Goal: Task Accomplishment & Management: Complete application form

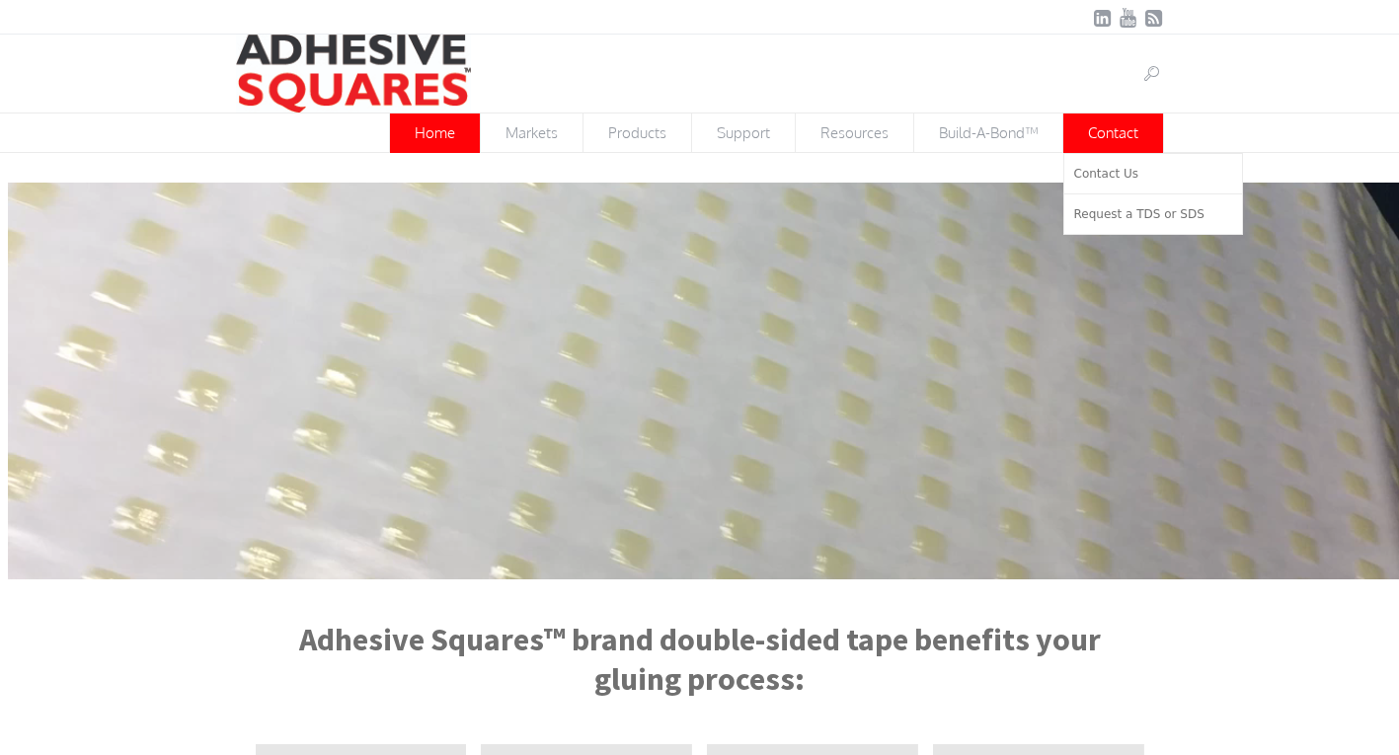
click at [1130, 125] on span "Contact" at bounding box center [1114, 133] width 100 height 39
click at [1126, 158] on link "Contact Us" at bounding box center [1153, 173] width 178 height 39
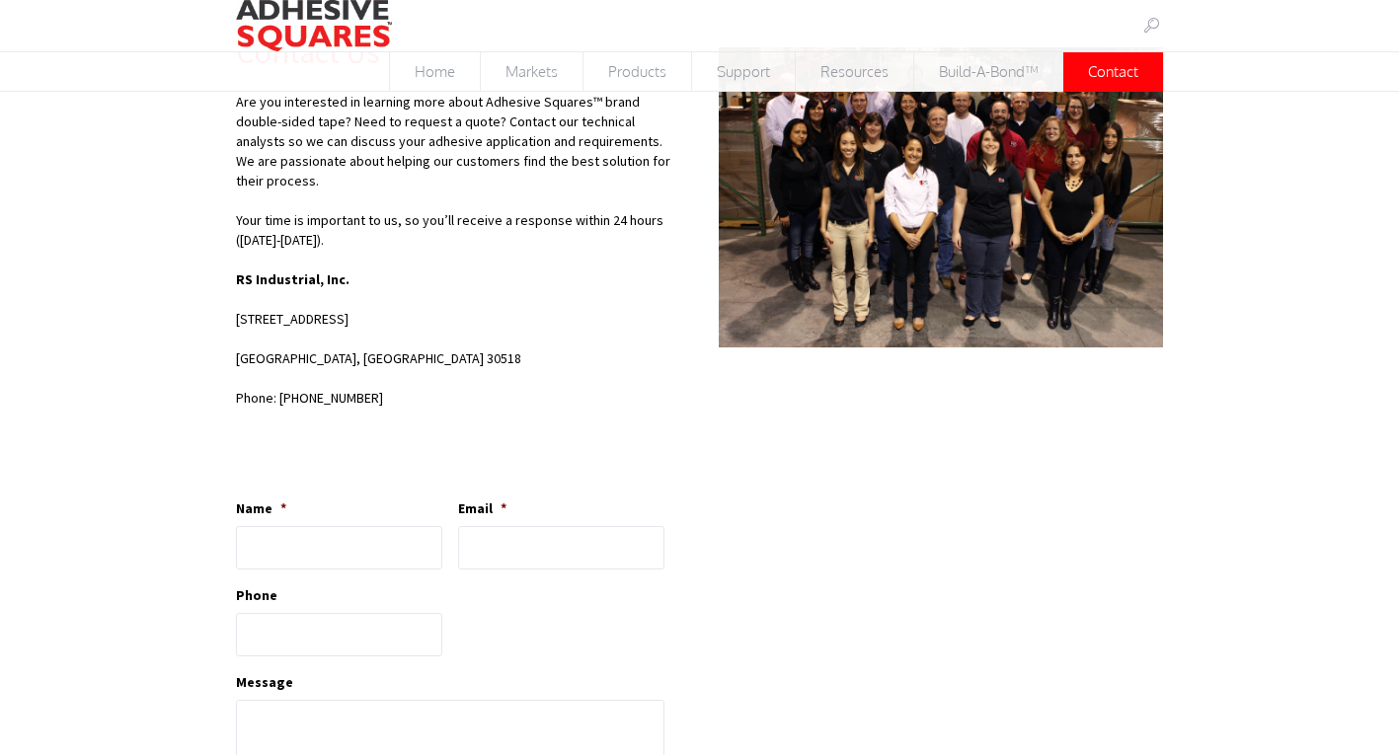
scroll to position [264, 0]
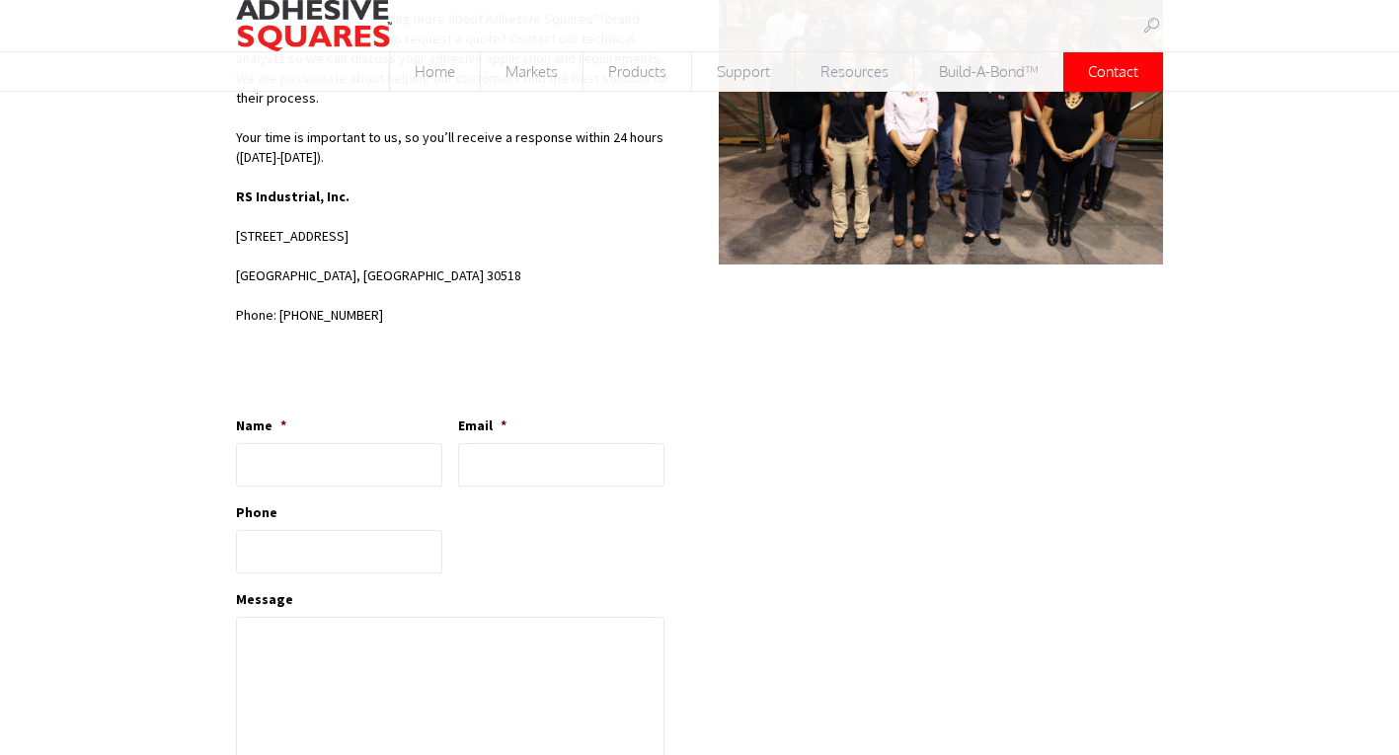
click at [98, 401] on div "Contact Us Are you interested in learning more about Adhesive Squares™ brand do…" at bounding box center [699, 621] width 1399 height 1382
click at [285, 416] on li "Name *" at bounding box center [347, 451] width 222 height 71
click at [355, 443] on input "Name *" at bounding box center [339, 464] width 206 height 43
type input "Ava Black"
type input "[EMAIL_ADDRESS][DOMAIN_NAME]"
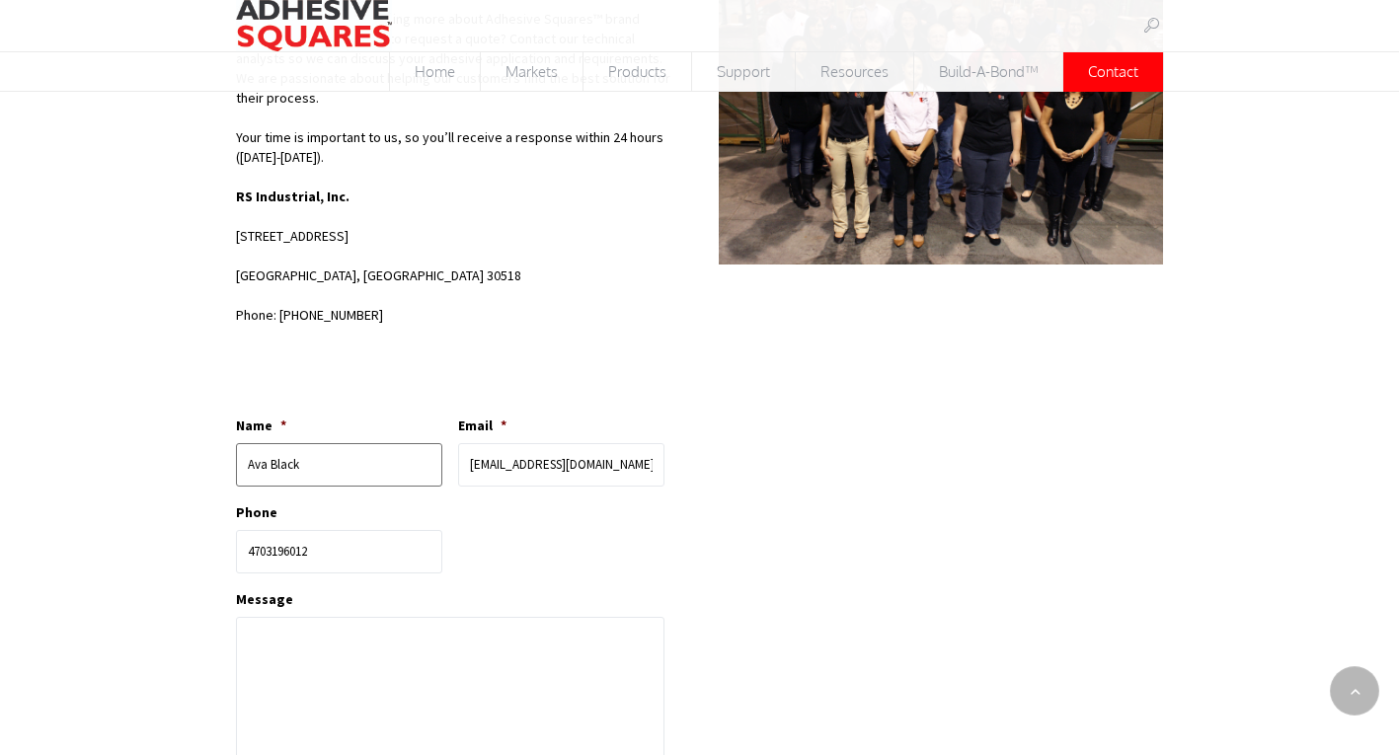
type input "[PHONE_NUMBER]"
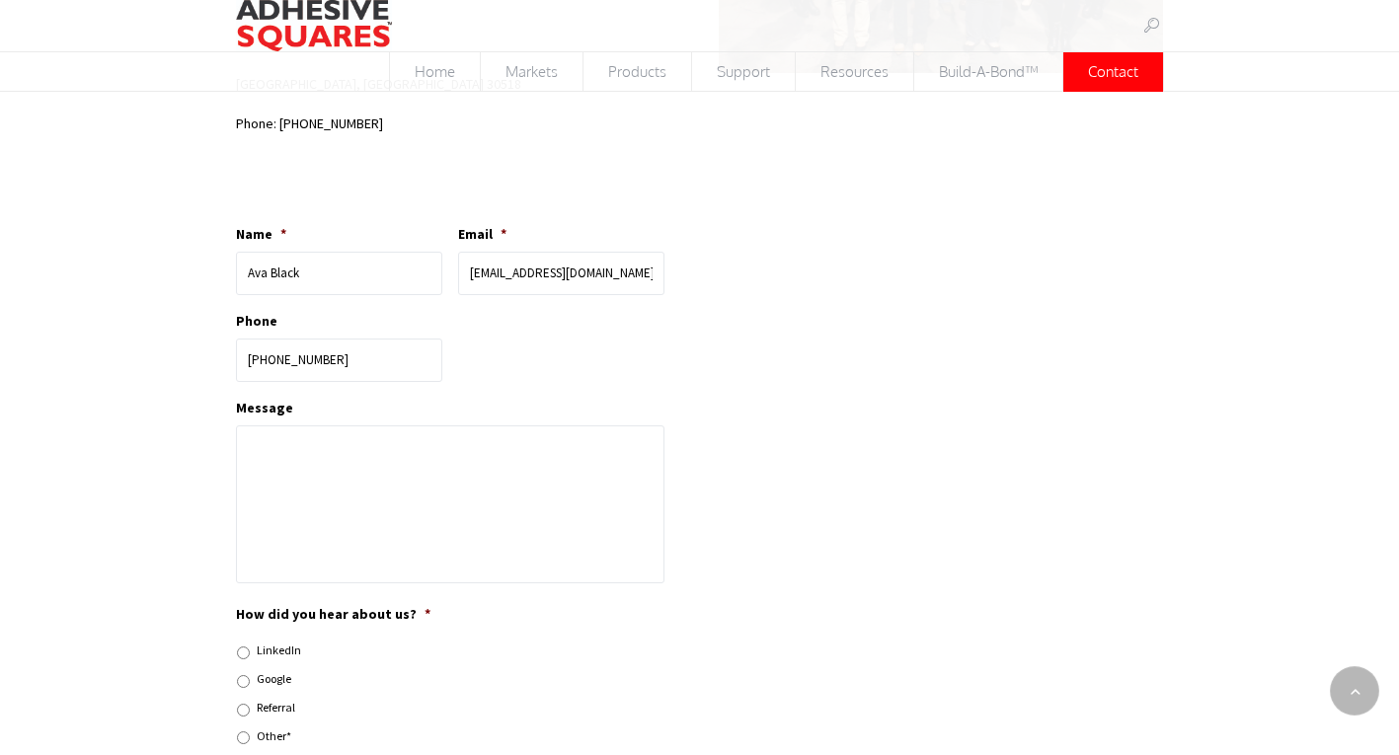
scroll to position [526, 0]
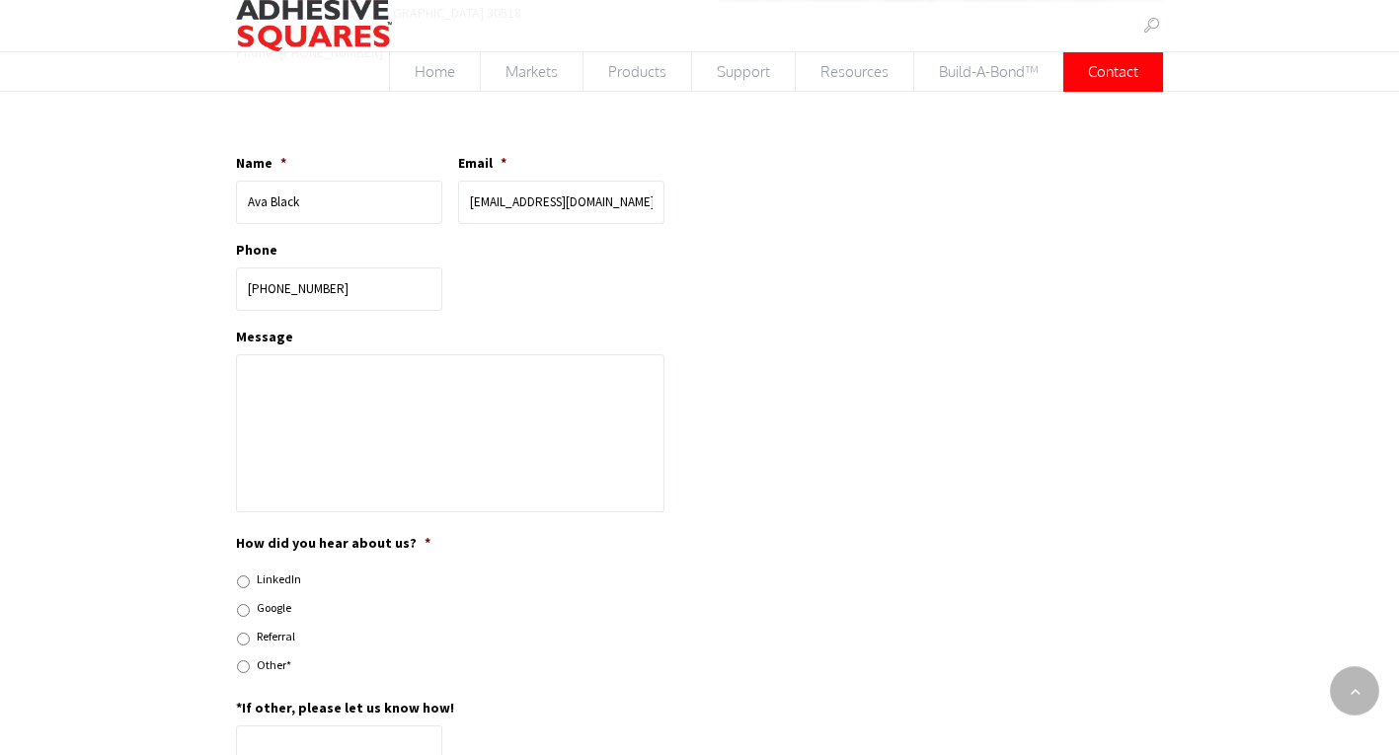
drag, startPoint x: 102, startPoint y: 421, endPoint x: 383, endPoint y: 419, distance: 281.4
click at [115, 421] on div "Contact Us Are you interested in learning more about Adhesive Squares™ brand do…" at bounding box center [699, 358] width 1399 height 1382
click at [383, 419] on textarea "Message" at bounding box center [450, 434] width 429 height 158
paste textarea "As a local neighbor, I help other great businesses maintain a clean and healthy…"
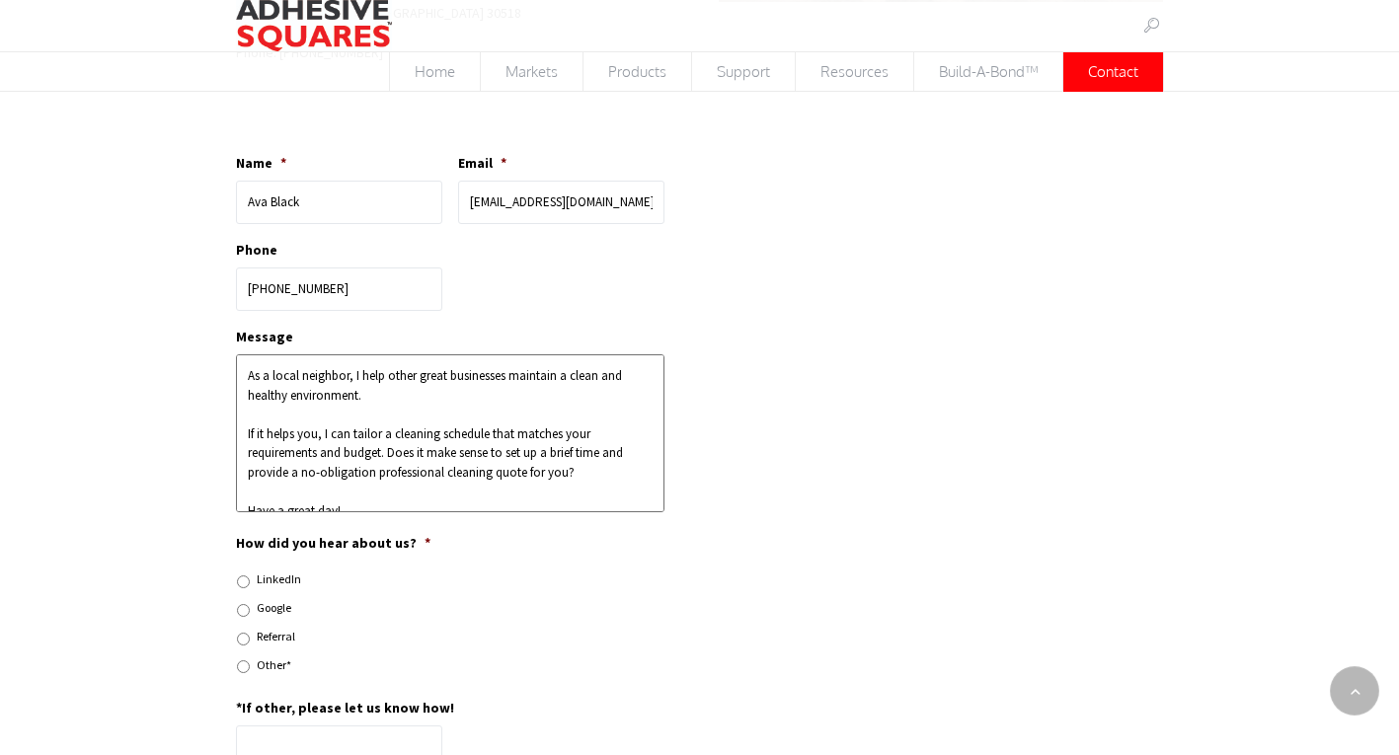
scroll to position [181, 0]
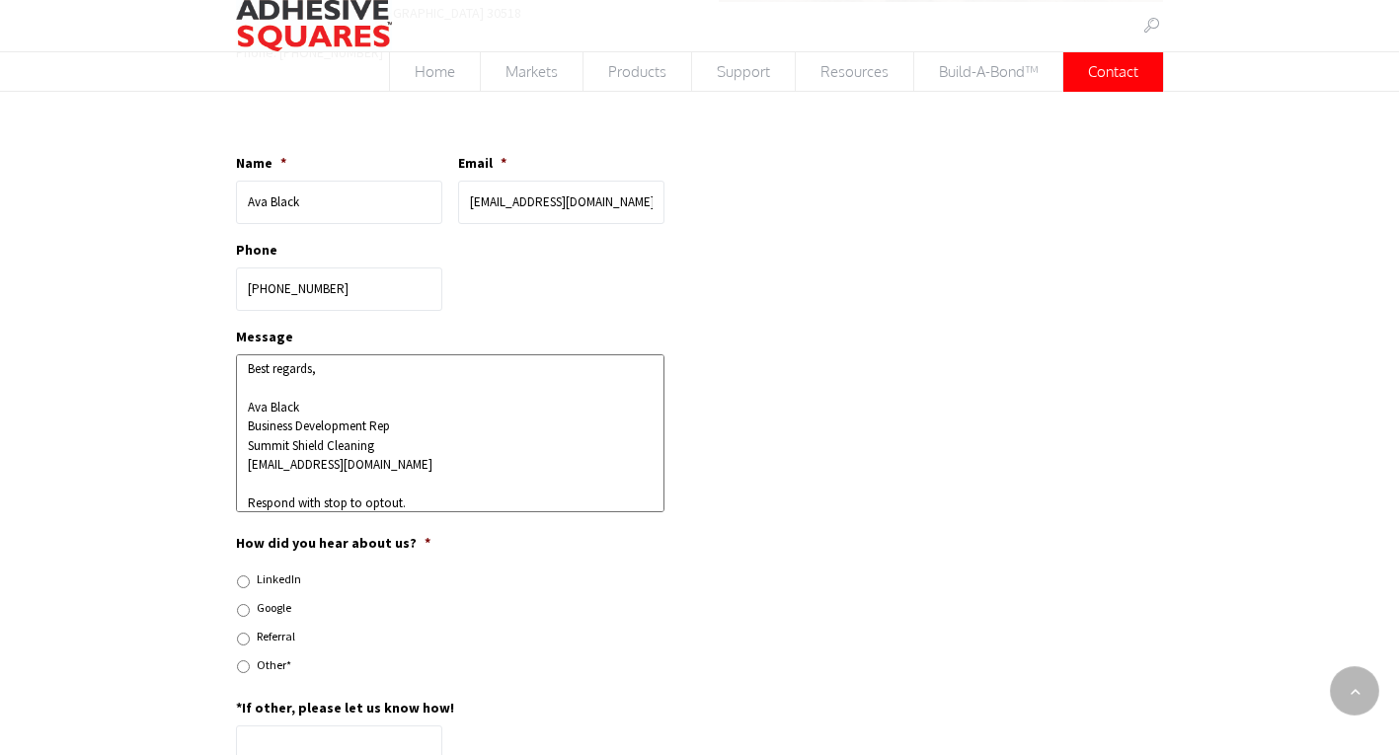
type textarea "As a local neighbor, I help other great businesses maintain a clean and healthy…"
click at [264, 599] on label "Google" at bounding box center [274, 608] width 35 height 18
click at [250, 604] on input "Google" at bounding box center [243, 610] width 13 height 13
radio input "true"
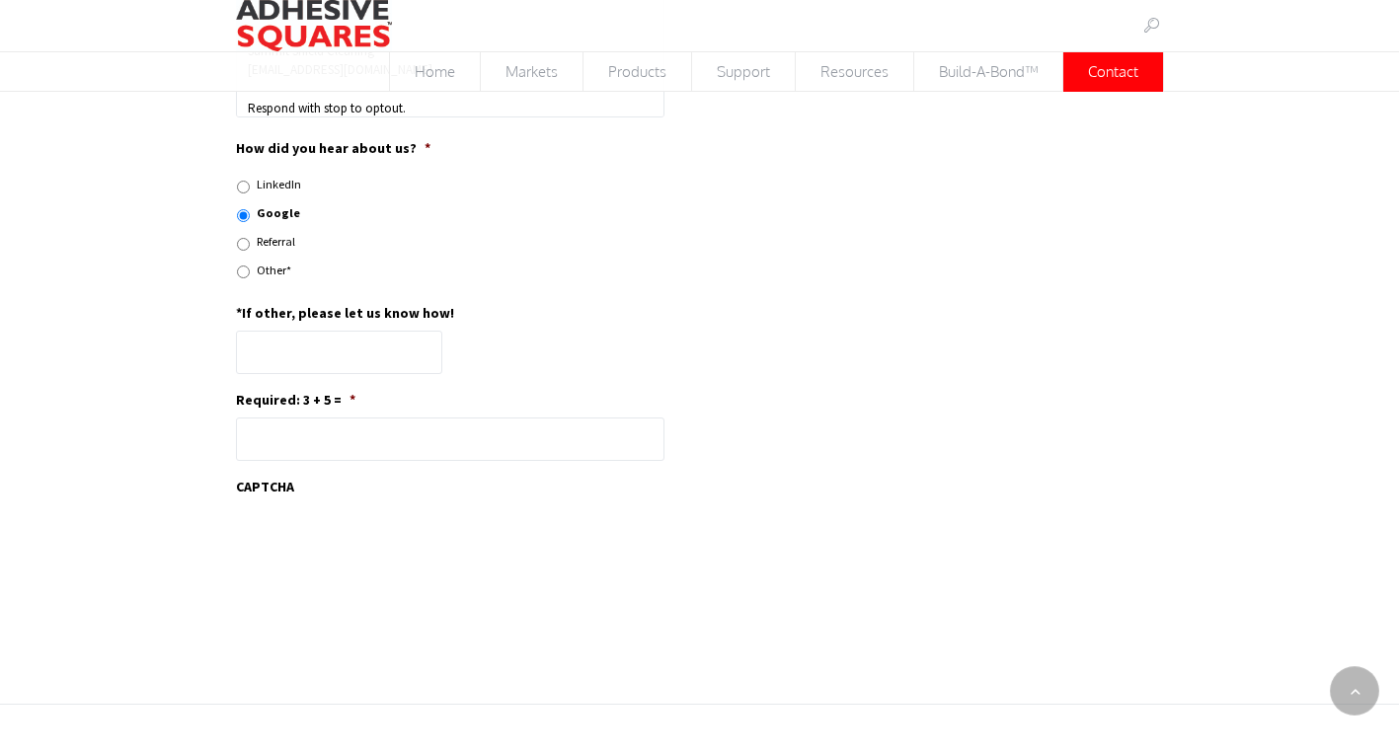
drag, startPoint x: 166, startPoint y: 522, endPoint x: 317, endPoint y: 460, distance: 163.4
click at [265, 304] on label "*If other, please let us know how!" at bounding box center [345, 313] width 218 height 18
click at [265, 331] on input "*If other, please let us know how!" at bounding box center [339, 352] width 206 height 43
click at [265, 304] on label "*If other, please let us know how!" at bounding box center [345, 313] width 218 height 18
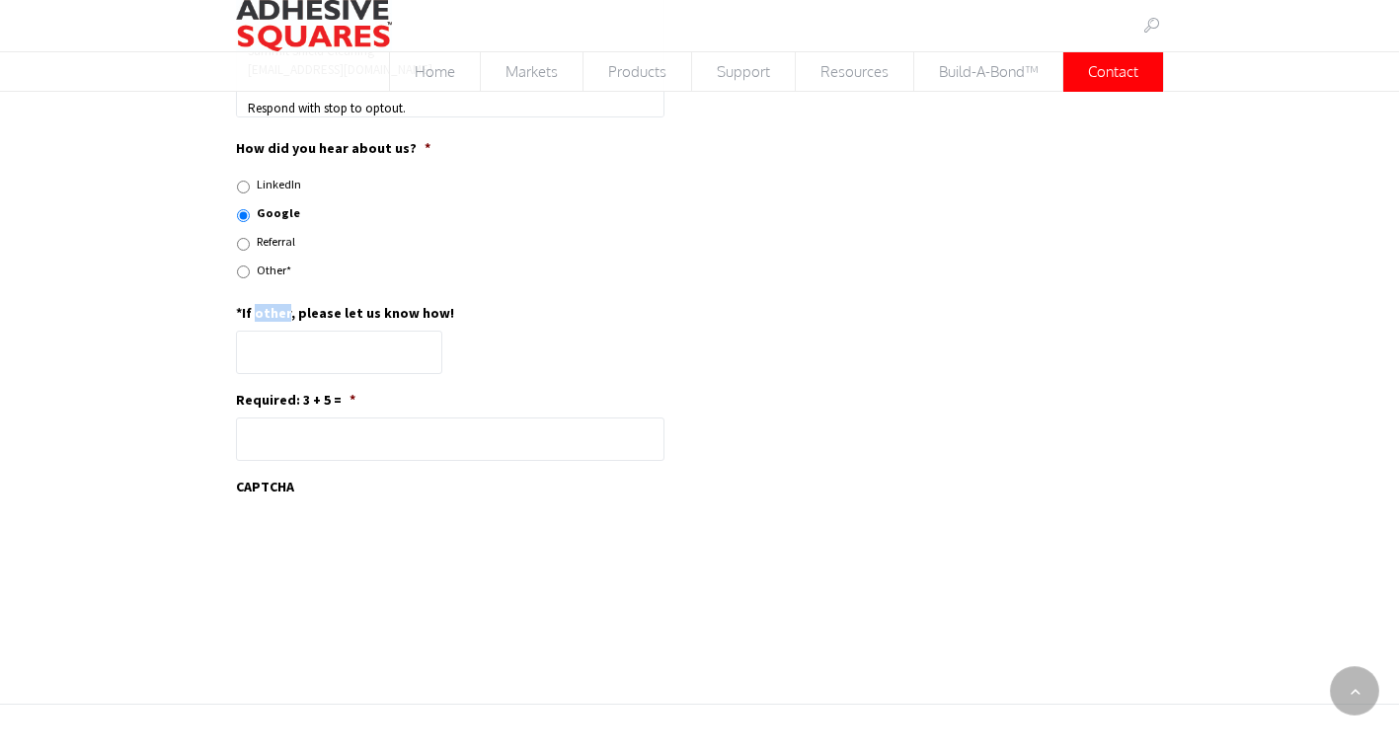
click at [265, 331] on input "*If other, please let us know how!" at bounding box center [339, 352] width 206 height 43
copy label "other"
click at [288, 345] on input "*If other, please let us know how!" at bounding box center [339, 352] width 206 height 43
paste input "other"
type input "other"
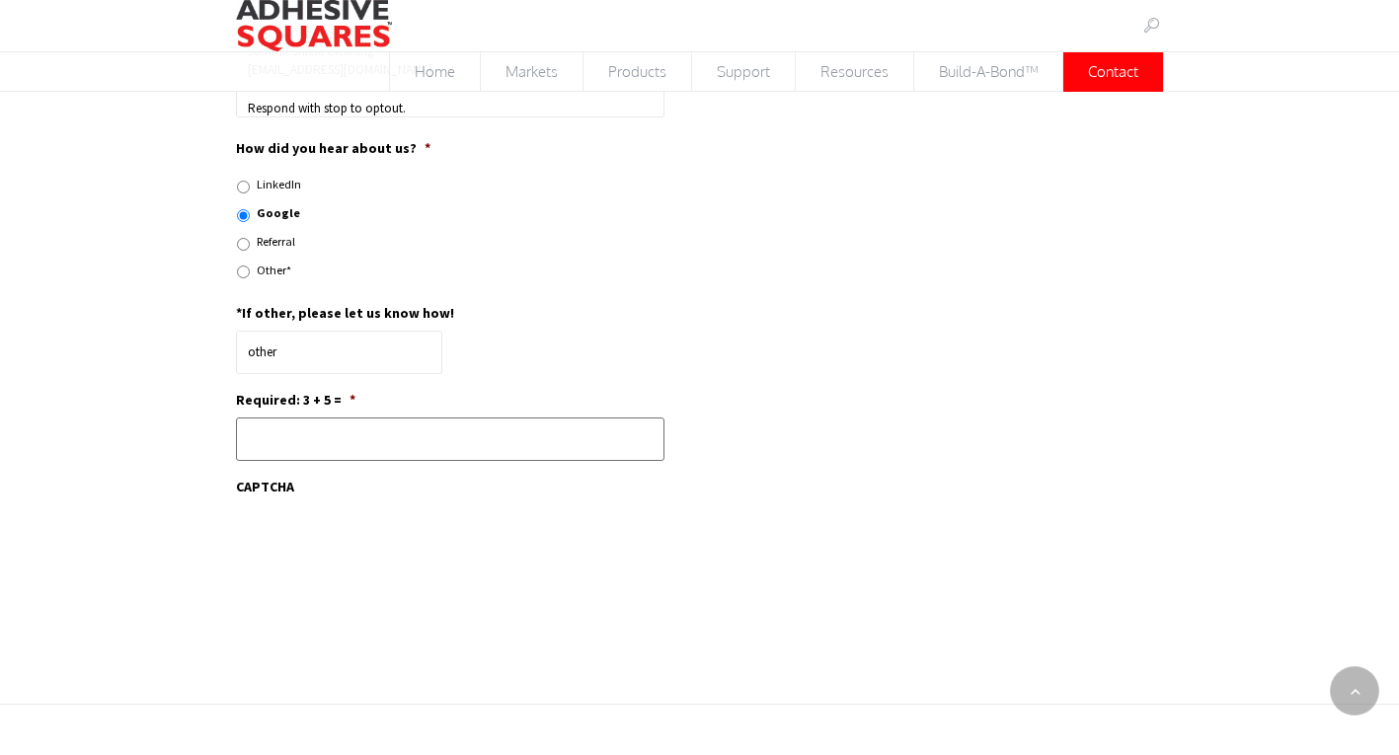
click at [324, 433] on input "Required: 3 + 5 = *" at bounding box center [450, 439] width 429 height 43
type input "8"
click at [267, 613] on div "Submit" at bounding box center [458, 643] width 444 height 61
click at [268, 629] on input "Submit" at bounding box center [280, 647] width 88 height 36
